Goal: Navigation & Orientation: Find specific page/section

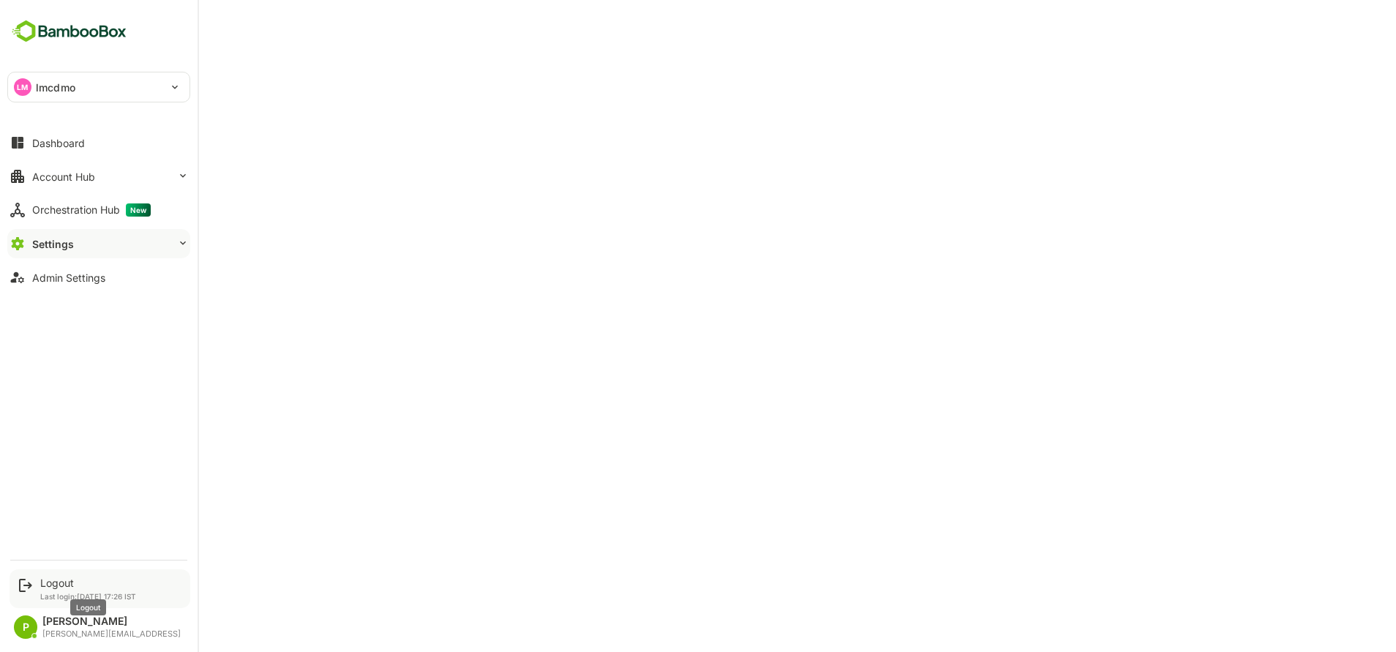
click at [70, 588] on div "Logout" at bounding box center [88, 583] width 96 height 12
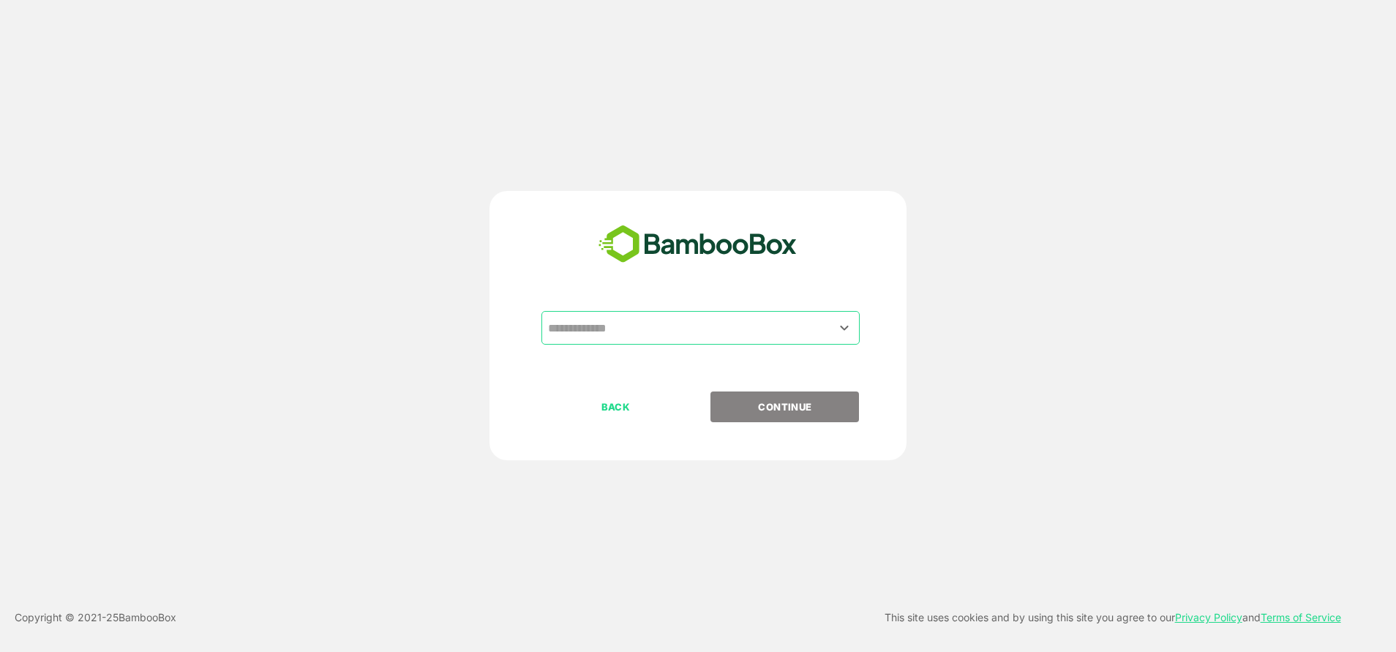
click at [731, 334] on input "text" at bounding box center [700, 328] width 312 height 28
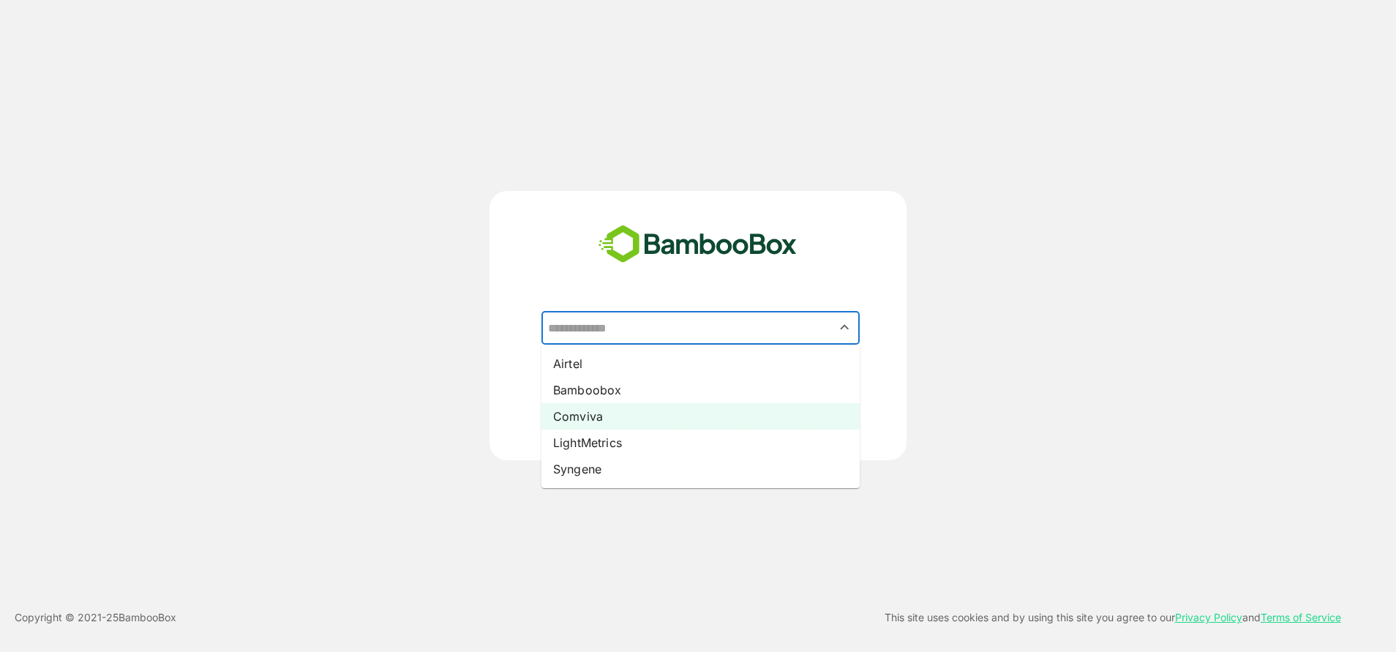
click at [586, 421] on li "Comviva" at bounding box center [700, 416] width 318 height 26
type input "*******"
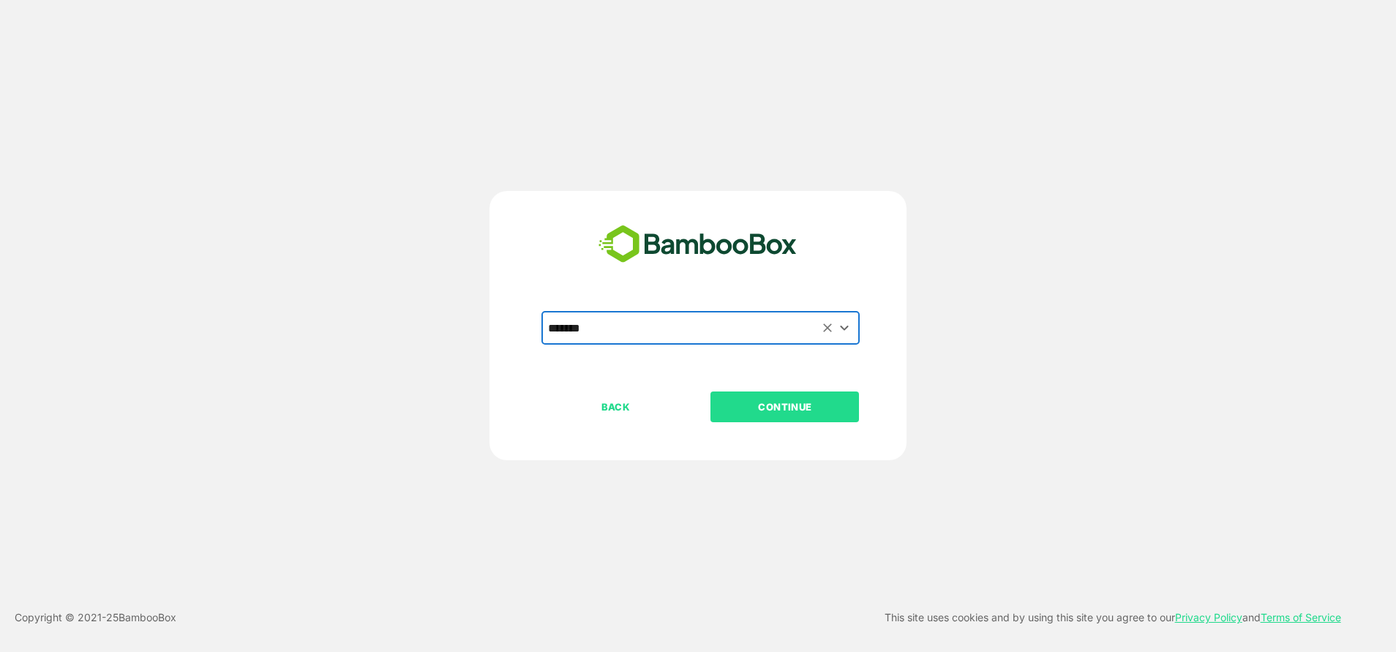
click at [781, 415] on p "CONTINUE" at bounding box center [785, 407] width 146 height 16
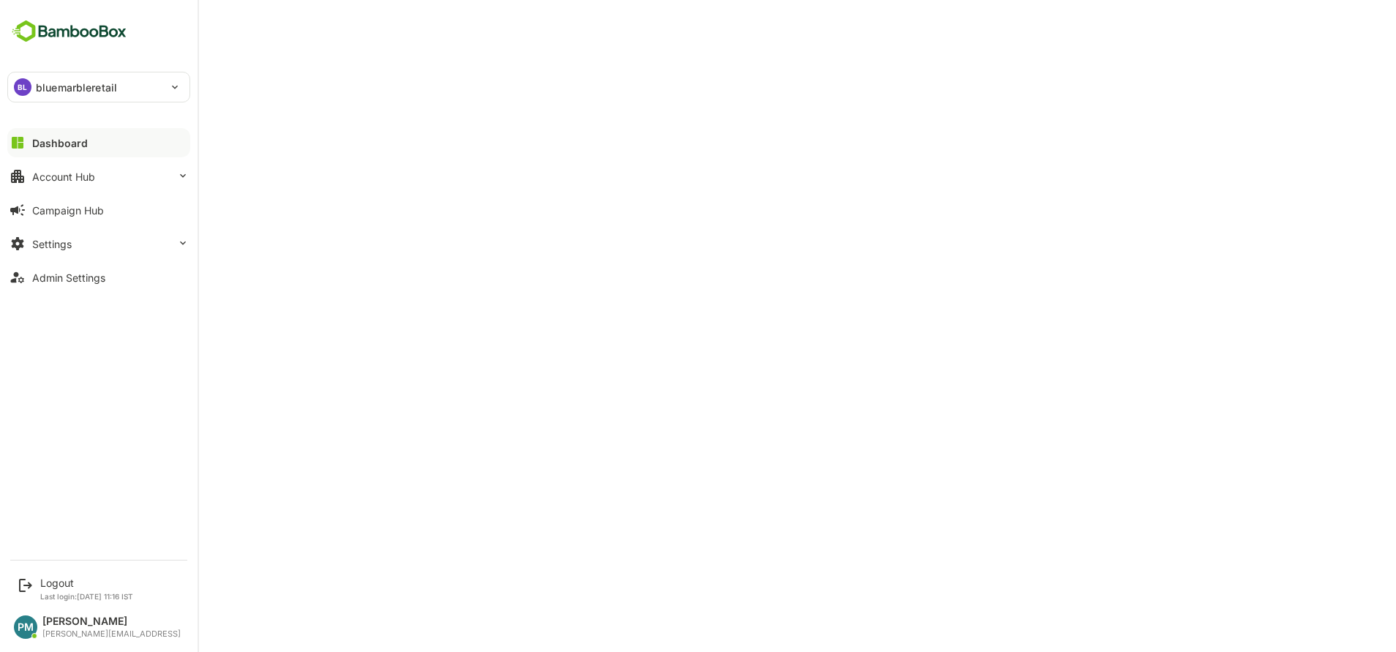
click at [82, 99] on div "BL bluemarbleretail" at bounding box center [90, 86] width 164 height 29
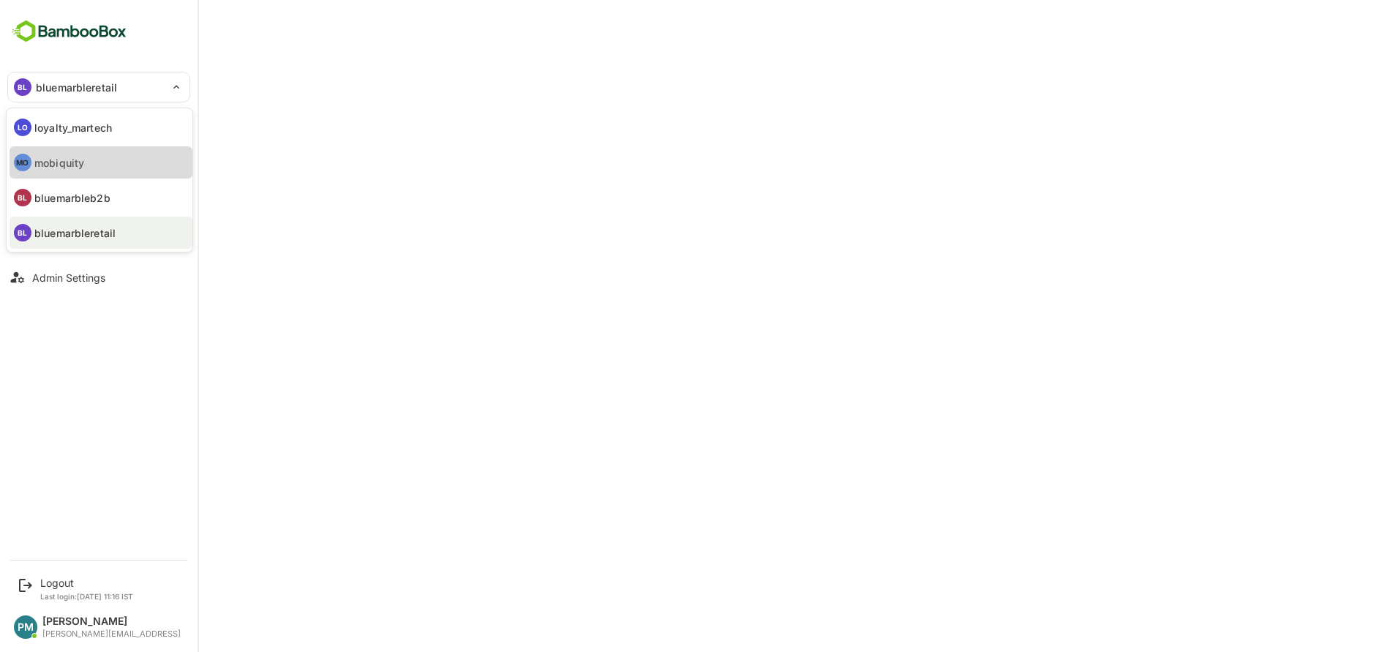
click at [82, 165] on p "mobiquity" at bounding box center [59, 162] width 50 height 15
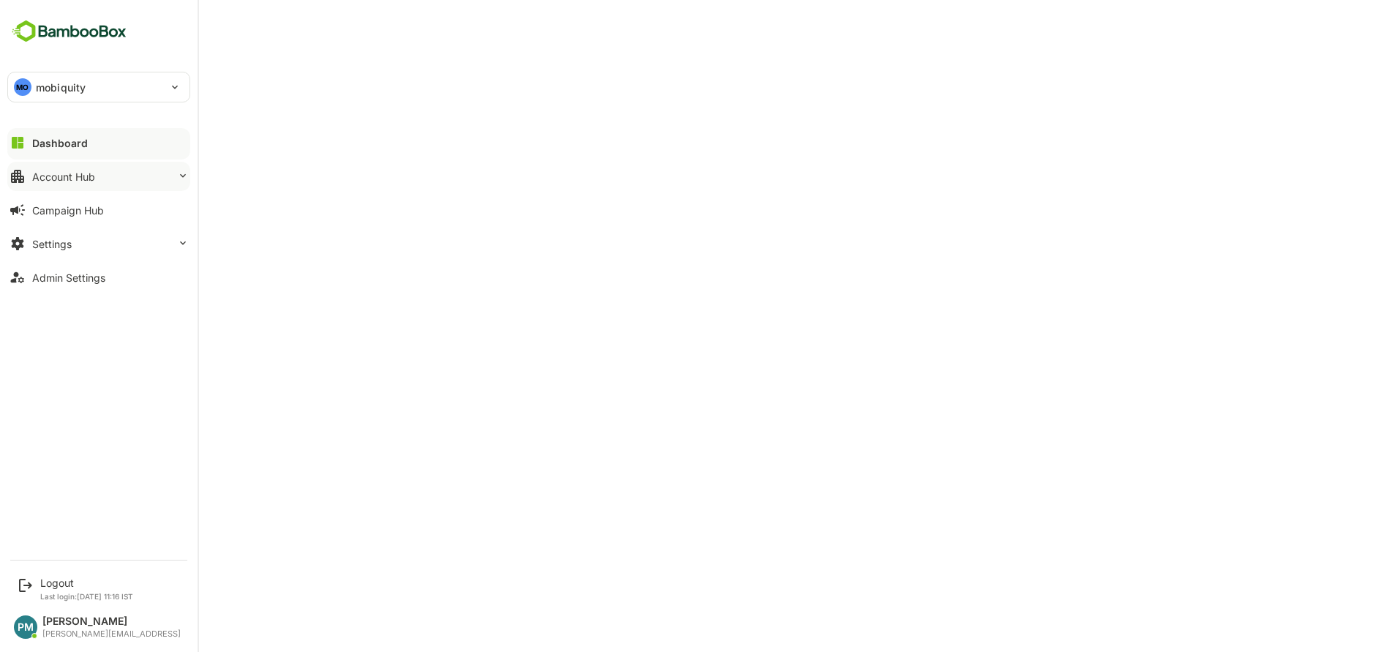
click at [80, 173] on div "Account Hub" at bounding box center [63, 176] width 63 height 12
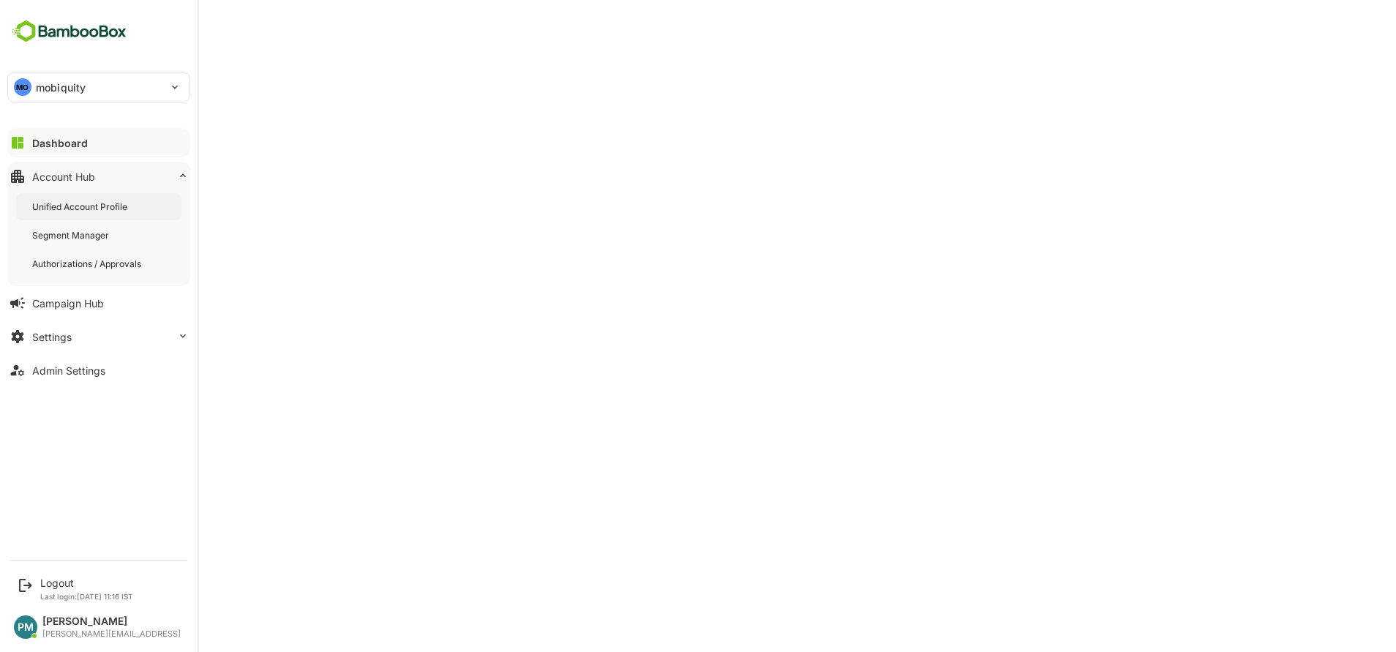
click at [96, 209] on div "Unified Account Profile" at bounding box center [81, 206] width 98 height 12
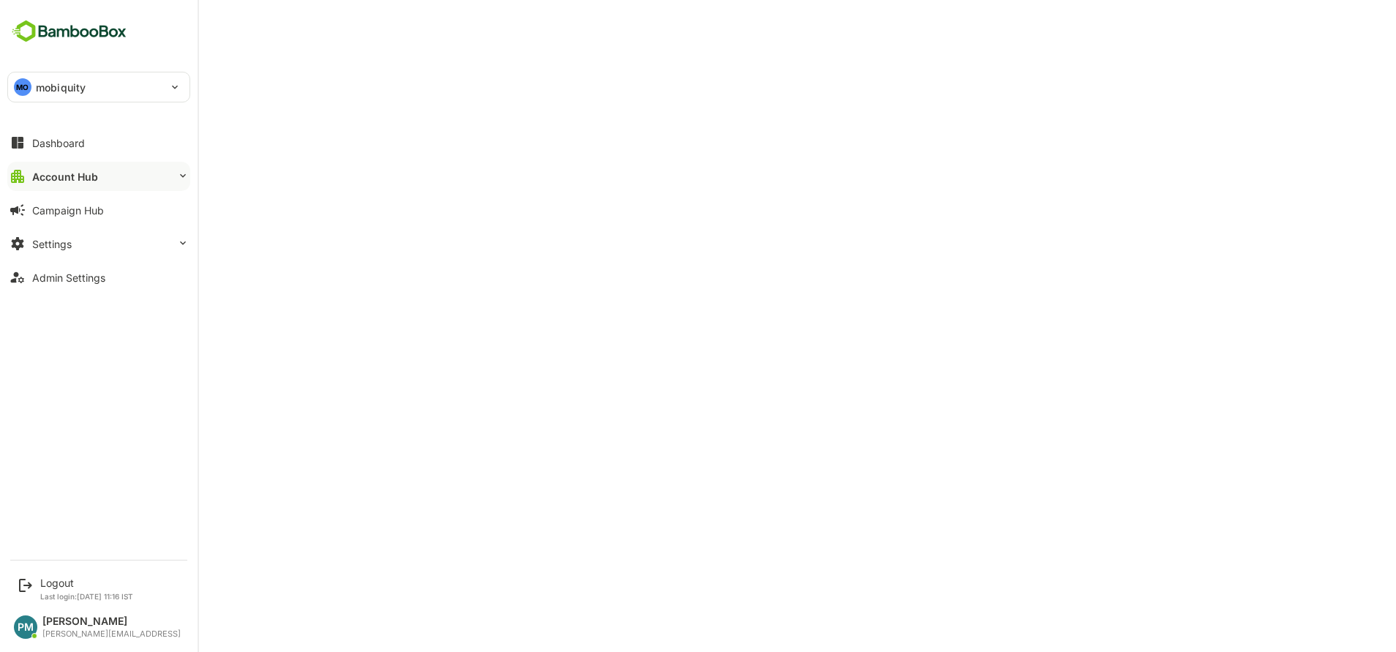
click at [177, 178] on icon at bounding box center [183, 176] width 12 height 12
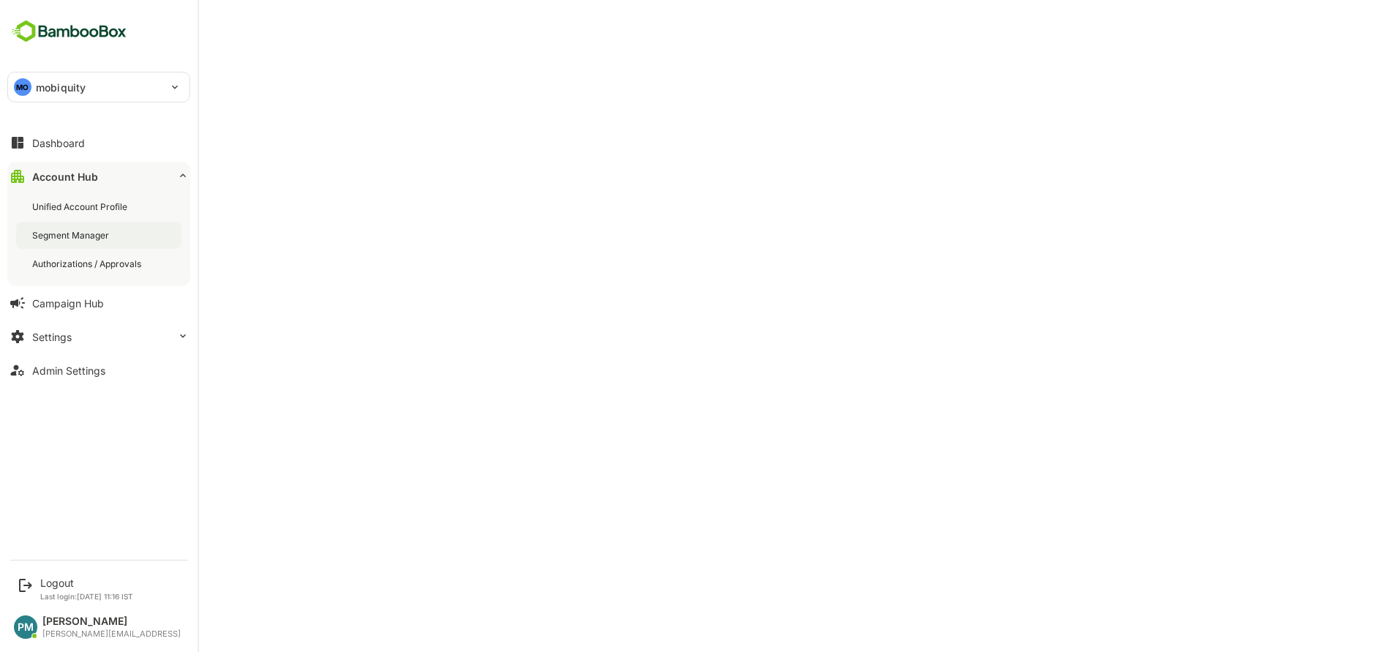
click at [136, 230] on div "Segment Manager" at bounding box center [98, 235] width 165 height 27
click at [65, 152] on button "Dashboard" at bounding box center [98, 142] width 183 height 29
